Goal: Transaction & Acquisition: Purchase product/service

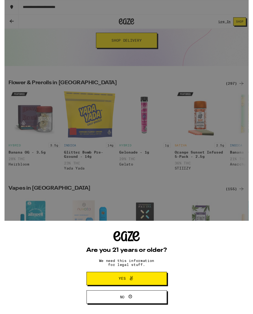
scroll to position [93, 0]
click at [154, 285] on button "Yes" at bounding box center [126, 289] width 83 height 14
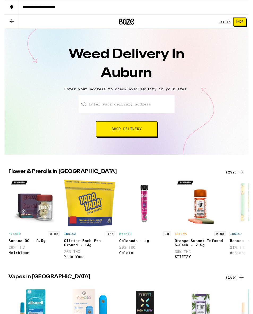
scroll to position [1, 0]
click at [145, 135] on button "Shop Delivery" at bounding box center [126, 134] width 63 height 16
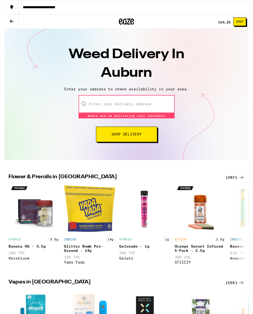
click at [195, 135] on div "Enter your delivery address Where are we delivering your cannabis? Where are we…" at bounding box center [126, 122] width 242 height 49
click at [153, 108] on input "Enter your delivery address" at bounding box center [127, 107] width 100 height 19
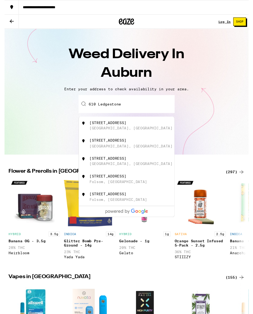
click at [122, 129] on div "[STREET_ADDRESS]" at bounding box center [107, 127] width 38 height 4
type input "[STREET_ADDRESS]"
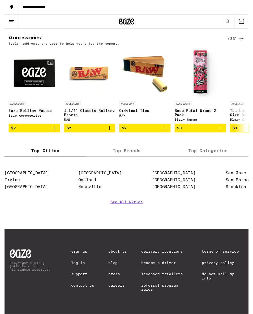
scroll to position [2099, 0]
